Goal: Navigation & Orientation: Find specific page/section

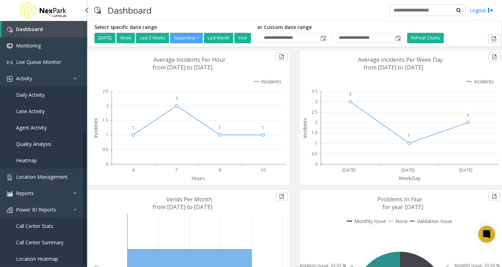
scroll to position [202, 0]
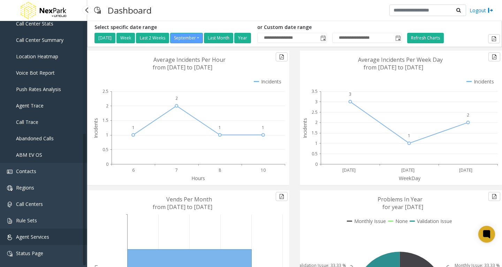
click at [38, 235] on span "Agent Services" at bounding box center [32, 236] width 33 height 7
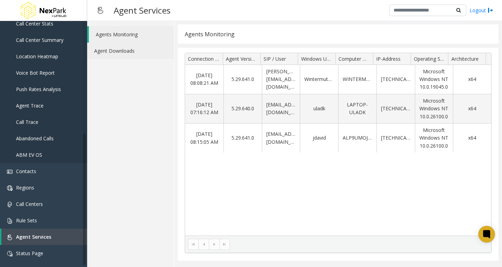
click at [115, 51] on link "Agent Downloads" at bounding box center [130, 51] width 87 height 16
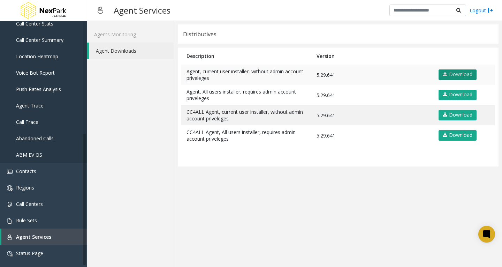
click at [464, 77] on link "Download" at bounding box center [458, 74] width 38 height 10
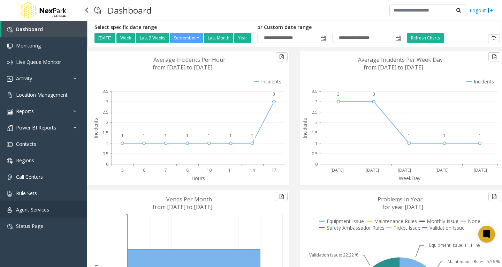
click at [34, 211] on span "Agent Services" at bounding box center [32, 209] width 33 height 7
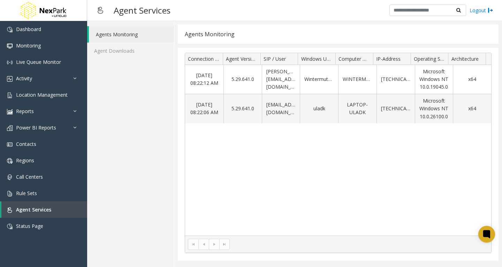
click at [435, 176] on div "Sep 12 08:22:12 AM 5.29.641.0 mikhailk@umojo.com Wintermute_Panda WINTERMUTEPAN…" at bounding box center [338, 150] width 306 height 171
click at [31, 213] on link "Agent Services" at bounding box center [44, 209] width 86 height 16
click at [113, 49] on link "Agent Downloads" at bounding box center [130, 51] width 87 height 16
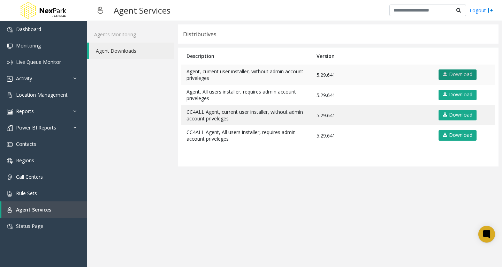
click at [456, 72] on link "Download" at bounding box center [458, 74] width 38 height 10
click at [455, 72] on link "Download" at bounding box center [458, 74] width 38 height 10
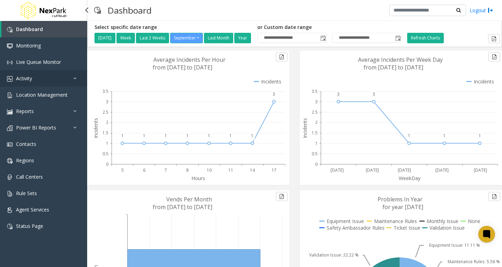
click at [76, 78] on icon at bounding box center [76, 78] width 7 height 5
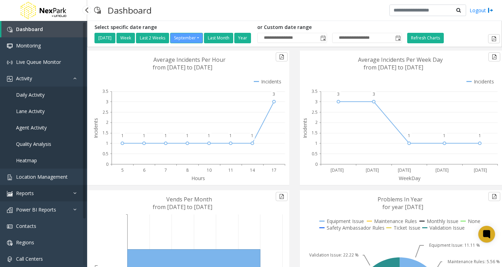
click at [73, 191] on icon at bounding box center [76, 193] width 7 height 5
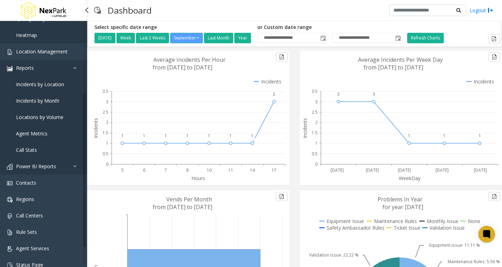
scroll to position [137, 0]
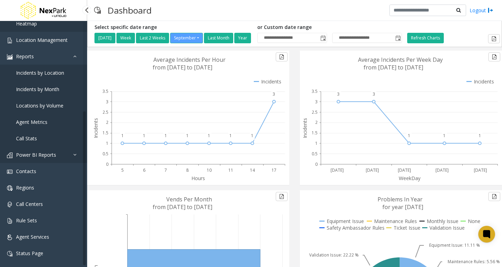
click at [73, 154] on icon at bounding box center [76, 154] width 7 height 5
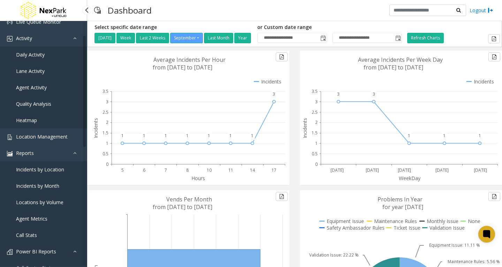
scroll to position [0, 0]
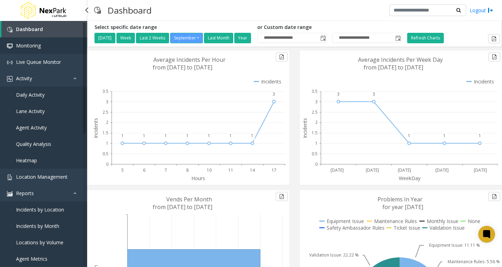
click at [37, 46] on span "Monitoring" at bounding box center [28, 45] width 25 height 7
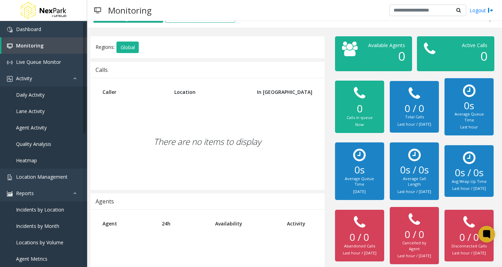
scroll to position [5, 0]
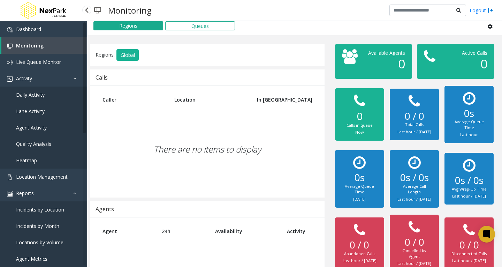
click at [46, 95] on link "Daily Activity" at bounding box center [43, 95] width 87 height 16
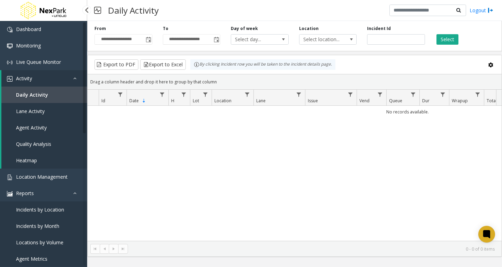
click at [42, 111] on span "Lane Activity" at bounding box center [30, 111] width 29 height 7
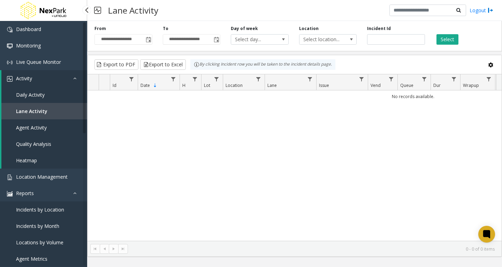
click at [38, 129] on span "Agent Activity" at bounding box center [31, 127] width 31 height 7
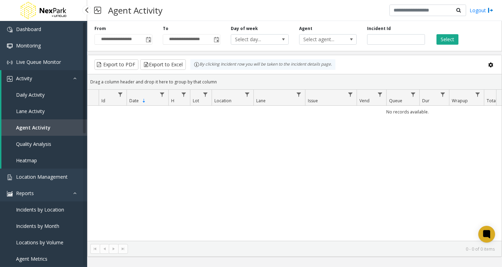
click at [40, 142] on span "Quality Analysis" at bounding box center [33, 144] width 35 height 7
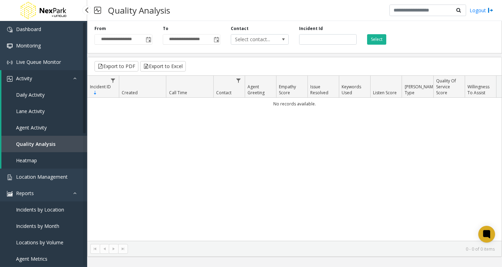
click at [29, 158] on span "Heatmap" at bounding box center [26, 160] width 21 height 7
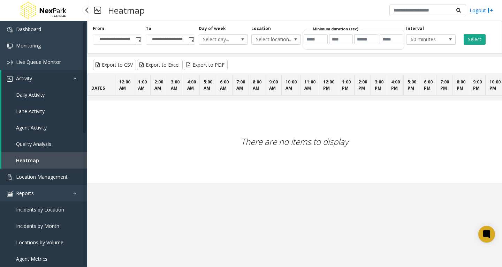
click at [42, 175] on span "Location Management" at bounding box center [42, 176] width 52 height 7
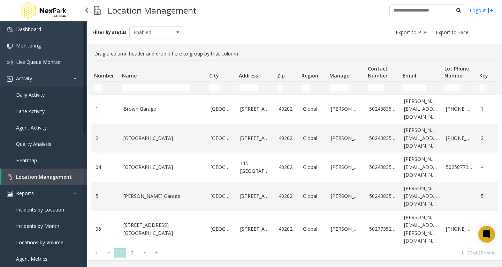
click at [40, 195] on link "Reports" at bounding box center [43, 193] width 87 height 16
click at [36, 193] on link "Reports" at bounding box center [43, 193] width 87 height 16
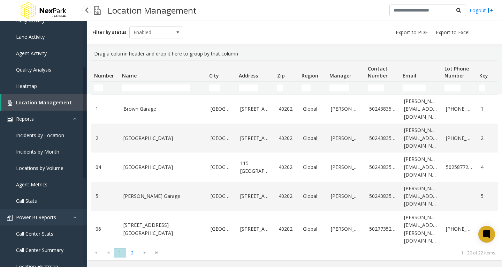
scroll to position [105, 0]
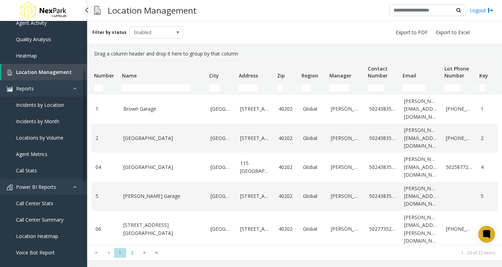
click at [36, 105] on span "Incidents by Location" at bounding box center [40, 105] width 48 height 7
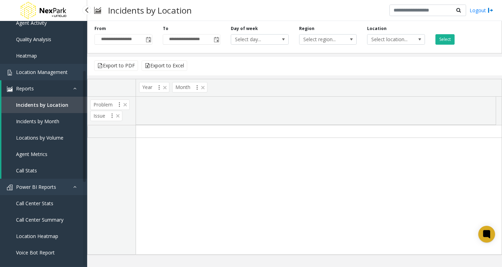
click at [47, 123] on span "Incidents by Month" at bounding box center [37, 121] width 43 height 7
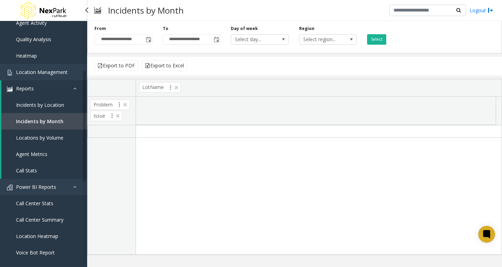
click at [27, 139] on span "Locations by Volume" at bounding box center [39, 137] width 47 height 7
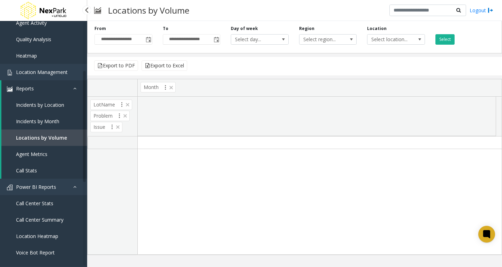
click at [45, 158] on link "Agent Metrics" at bounding box center [44, 154] width 86 height 16
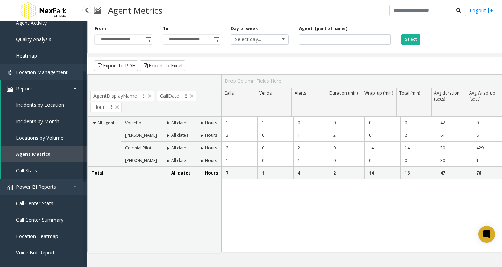
click at [21, 172] on span "Call Stats" at bounding box center [26, 170] width 21 height 7
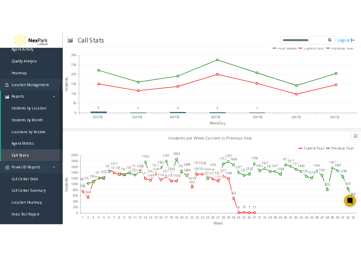
scroll to position [384, 0]
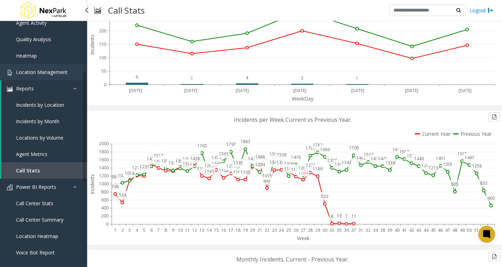
click at [53, 190] on link "Power BI Reports" at bounding box center [43, 187] width 87 height 16
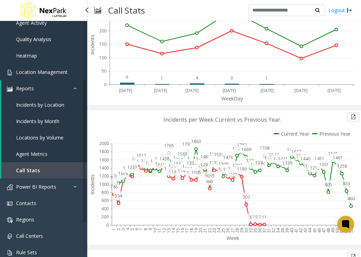
click at [44, 74] on span "Location Management" at bounding box center [42, 72] width 52 height 7
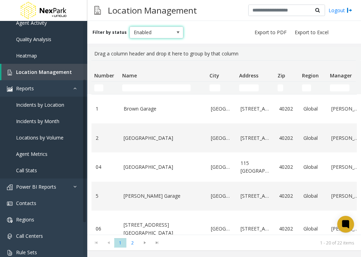
click at [175, 32] on span at bounding box center [178, 33] width 6 height 6
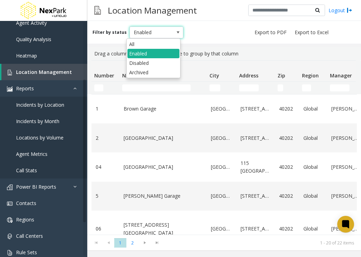
click at [175, 32] on span at bounding box center [178, 33] width 6 height 6
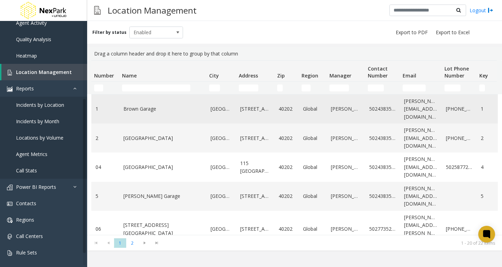
click at [154, 115] on td "Brown Garage" at bounding box center [162, 109] width 87 height 29
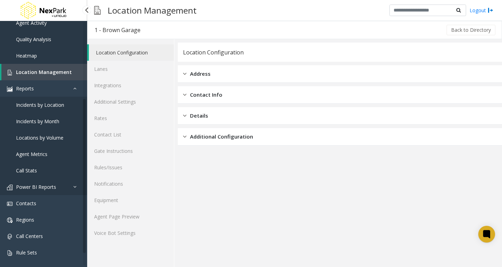
click at [75, 186] on icon at bounding box center [76, 186] width 7 height 5
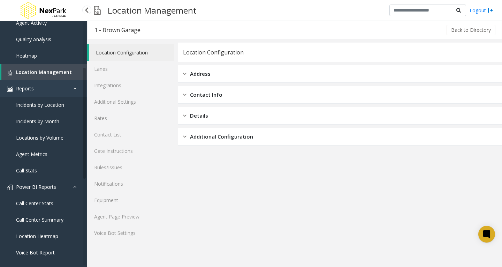
click at [78, 188] on icon at bounding box center [76, 186] width 7 height 5
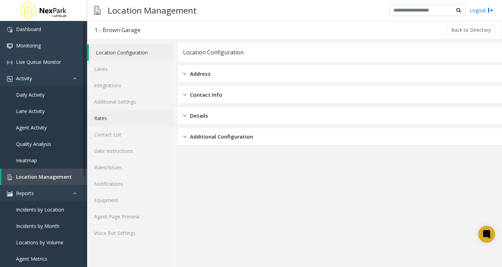
click at [112, 119] on link "Rates" at bounding box center [130, 118] width 87 height 16
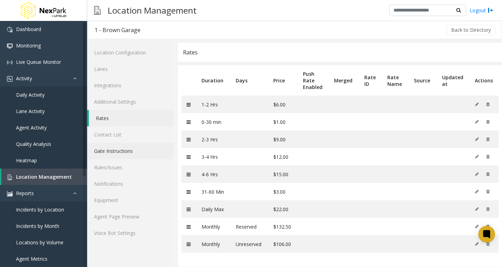
click at [106, 149] on link "Gate Instructions" at bounding box center [130, 151] width 87 height 16
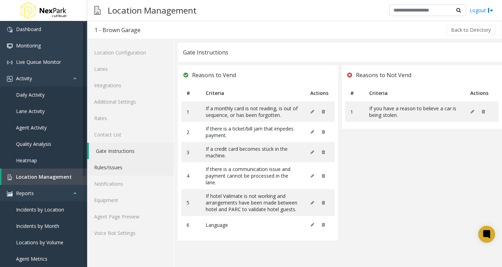
click at [121, 173] on link "Rules/Issues" at bounding box center [130, 167] width 87 height 16
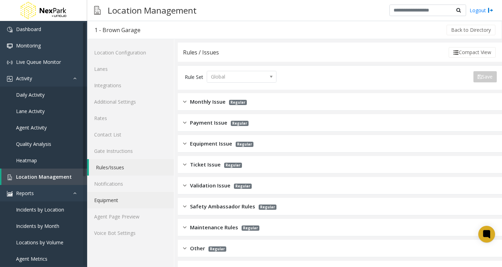
click at [110, 200] on link "Equipment" at bounding box center [130, 200] width 87 height 16
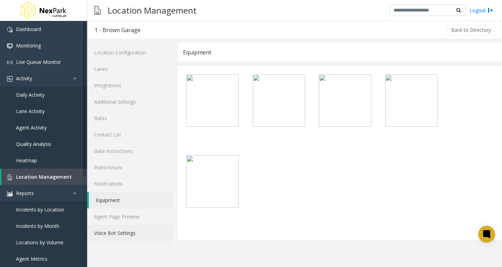
click at [120, 233] on link "Voice Bot Settings" at bounding box center [130, 233] width 87 height 16
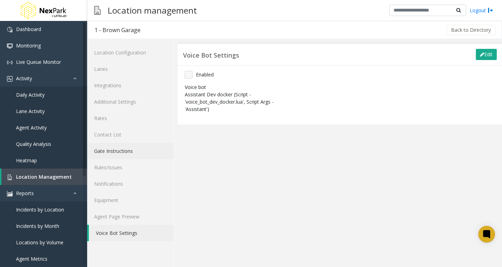
click at [122, 148] on link "Gate Instructions" at bounding box center [130, 151] width 87 height 16
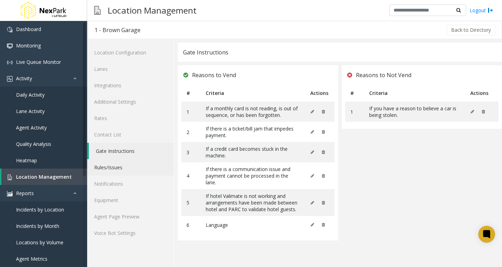
click at [115, 173] on link "Rules/Issues" at bounding box center [130, 167] width 87 height 16
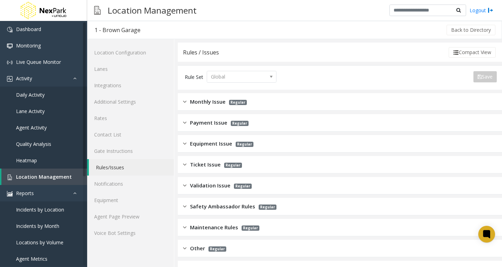
click at [216, 105] on span "Monthly Issue" at bounding box center [208, 102] width 36 height 8
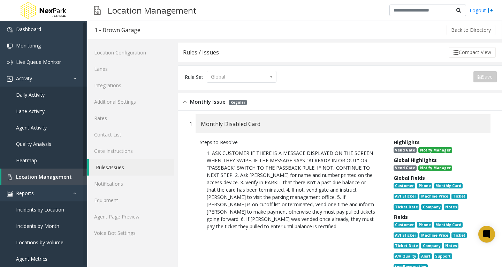
click at [203, 103] on span "Monthly Issue" at bounding box center [208, 102] width 36 height 8
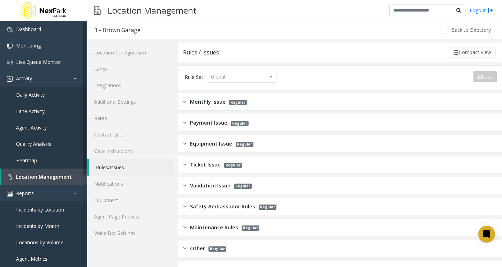
click at [209, 162] on span "Ticket Issue" at bounding box center [205, 165] width 31 height 8
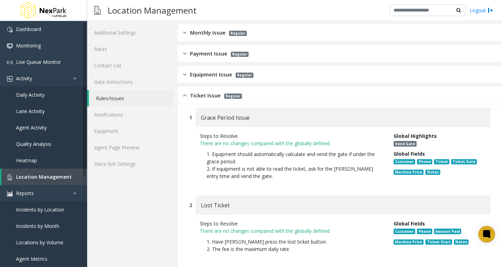
scroll to position [70, 0]
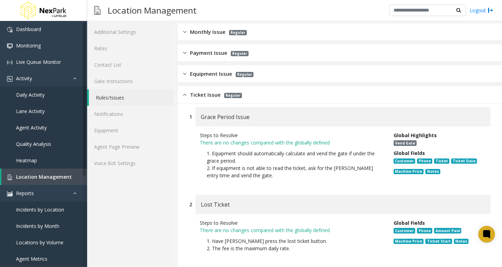
click at [196, 98] on span "Ticket Issue" at bounding box center [205, 95] width 31 height 8
